Goal: Information Seeking & Learning: Learn about a topic

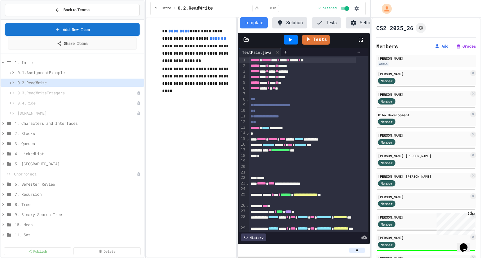
scroll to position [81, 0]
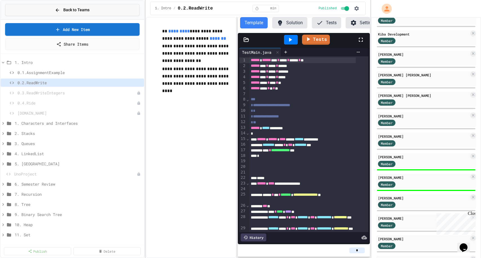
click at [86, 9] on span "Back to Teams" at bounding box center [76, 10] width 26 height 6
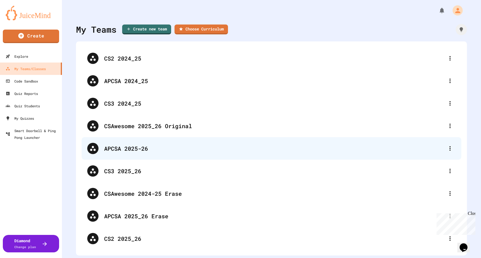
click at [131, 149] on div "APCSA 2025-26" at bounding box center [274, 148] width 340 height 8
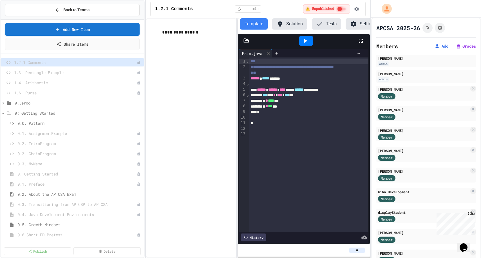
click at [43, 123] on span "0.0. Pattern" at bounding box center [76, 123] width 119 height 6
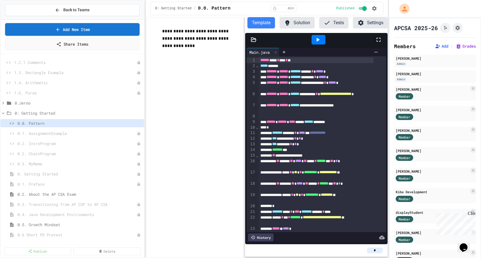
click at [388, 83] on div "**********" at bounding box center [240, 129] width 481 height 258
click at [413, 94] on div "Member" at bounding box center [409, 95] width 28 height 7
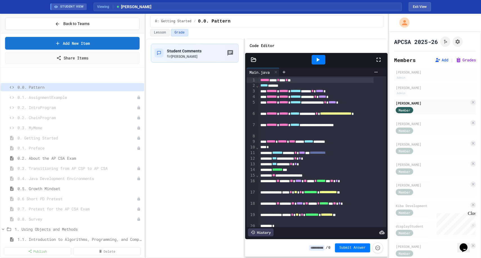
scroll to position [85, 0]
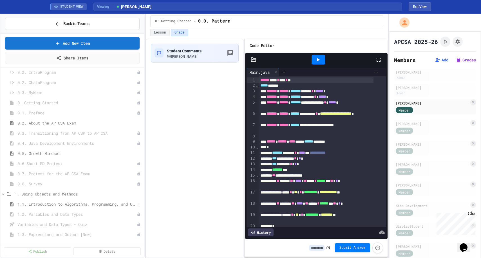
click at [93, 204] on span "1.1. Introduction to Algorithms, Programming, and Compilers" at bounding box center [76, 204] width 119 height 6
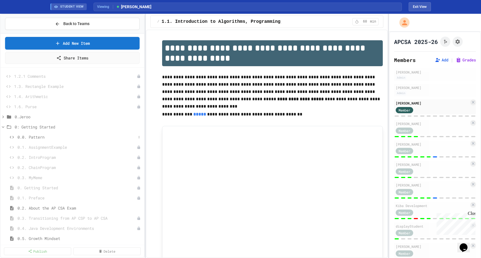
click at [40, 139] on span "0.0. Pattern" at bounding box center [76, 137] width 119 height 6
